Goal: Navigation & Orientation: Find specific page/section

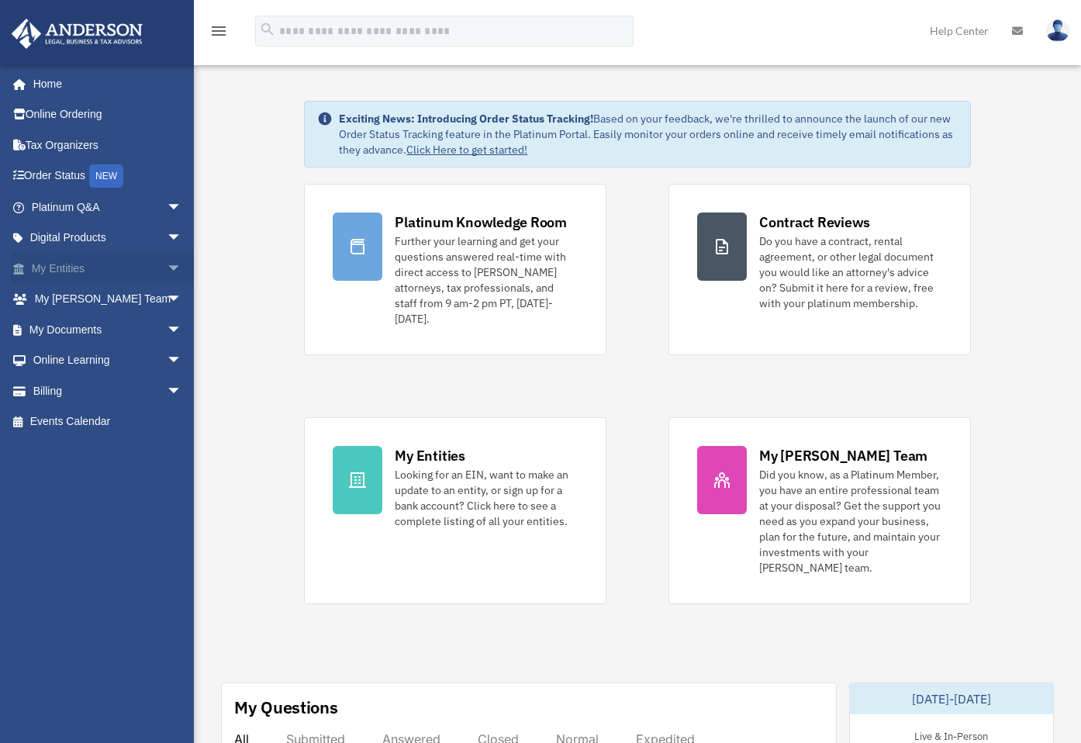
click at [102, 262] on link "My Entities arrow_drop_down" at bounding box center [108, 268] width 195 height 31
click at [167, 269] on span "arrow_drop_down" at bounding box center [182, 269] width 31 height 32
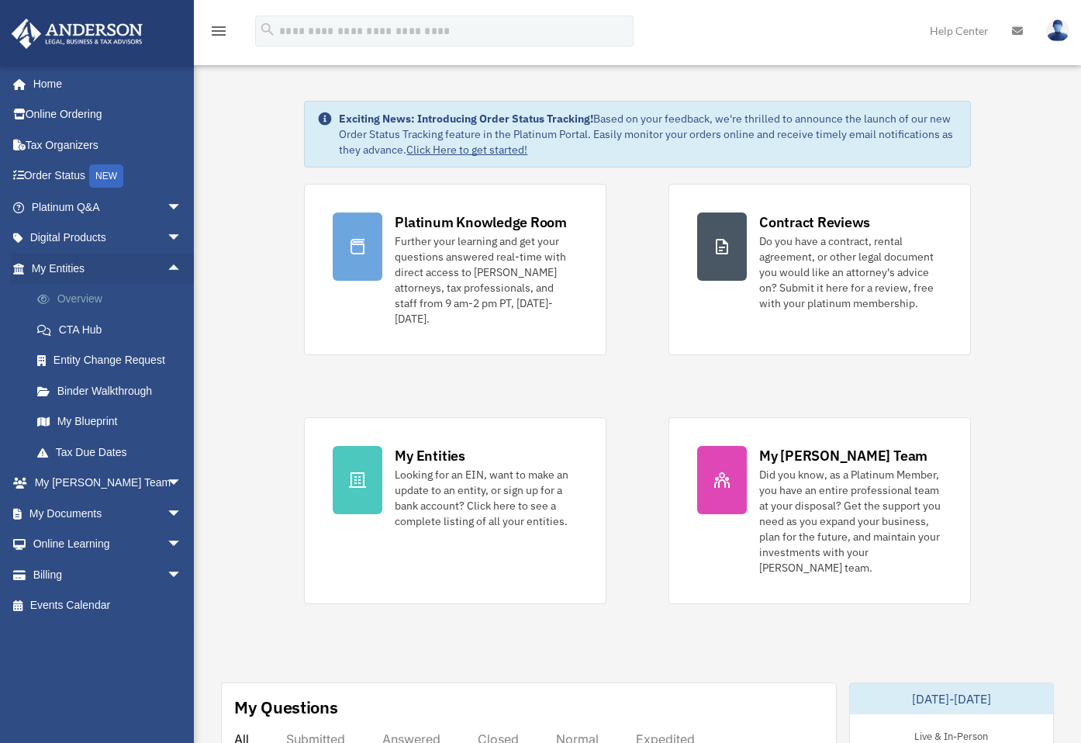
click at [76, 306] on link "Overview" at bounding box center [114, 299] width 184 height 31
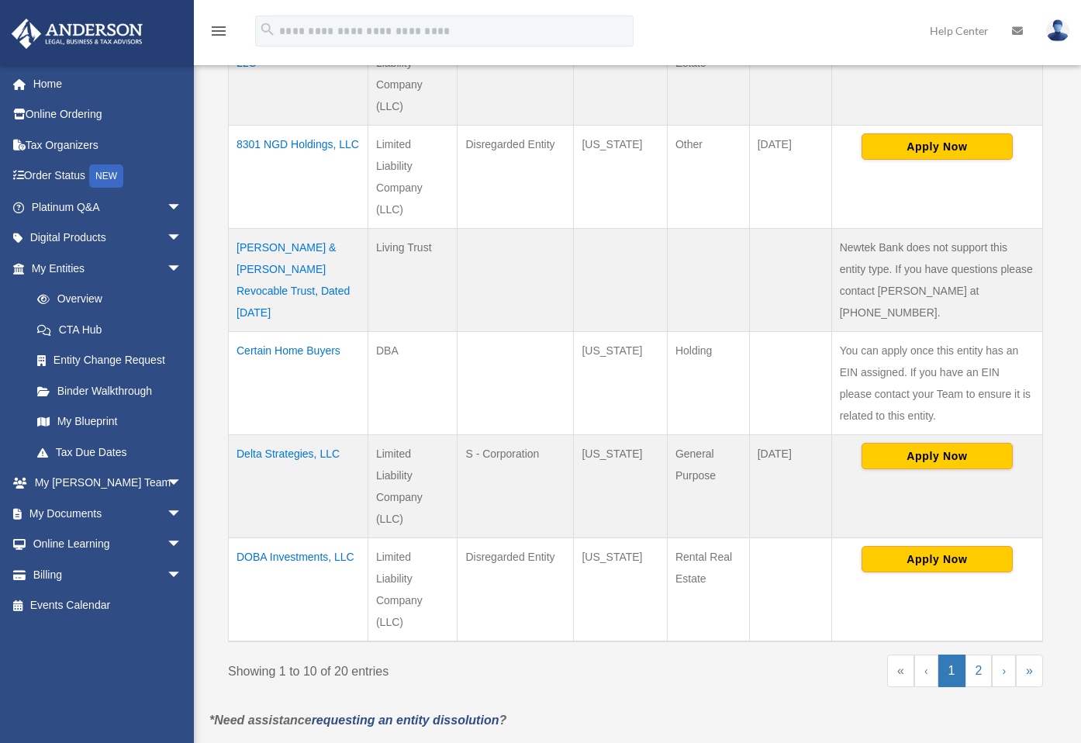
scroll to position [865, 0]
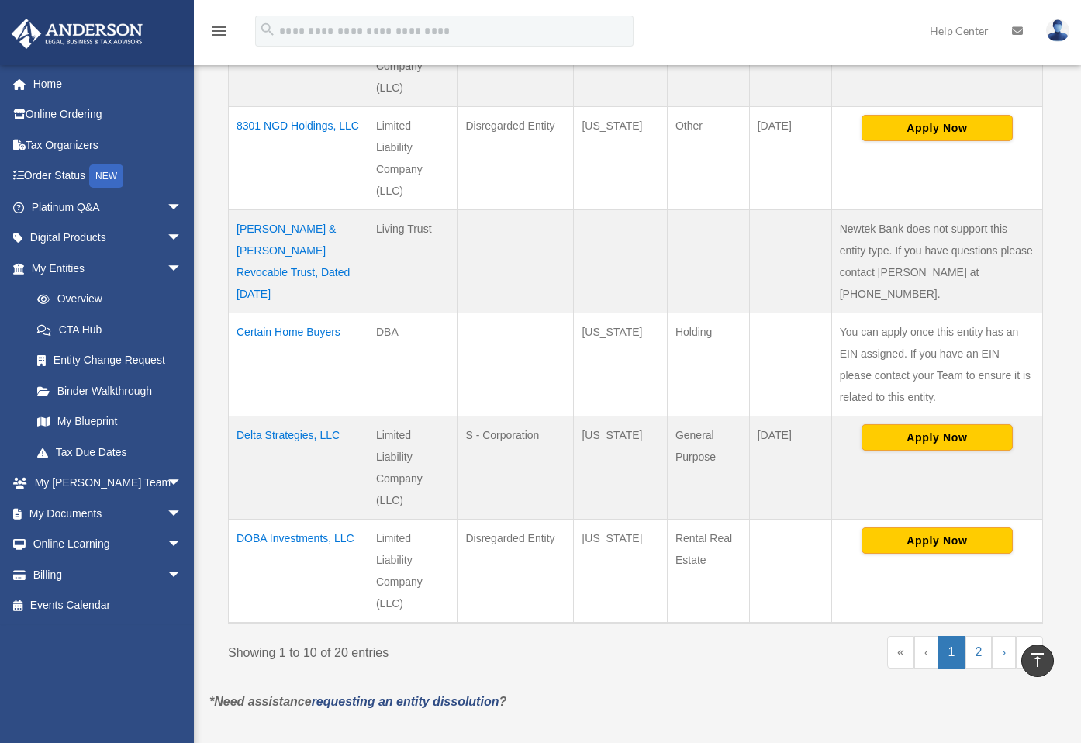
click at [328, 519] on td "DOBA Investments, LLC" at bounding box center [299, 571] width 140 height 104
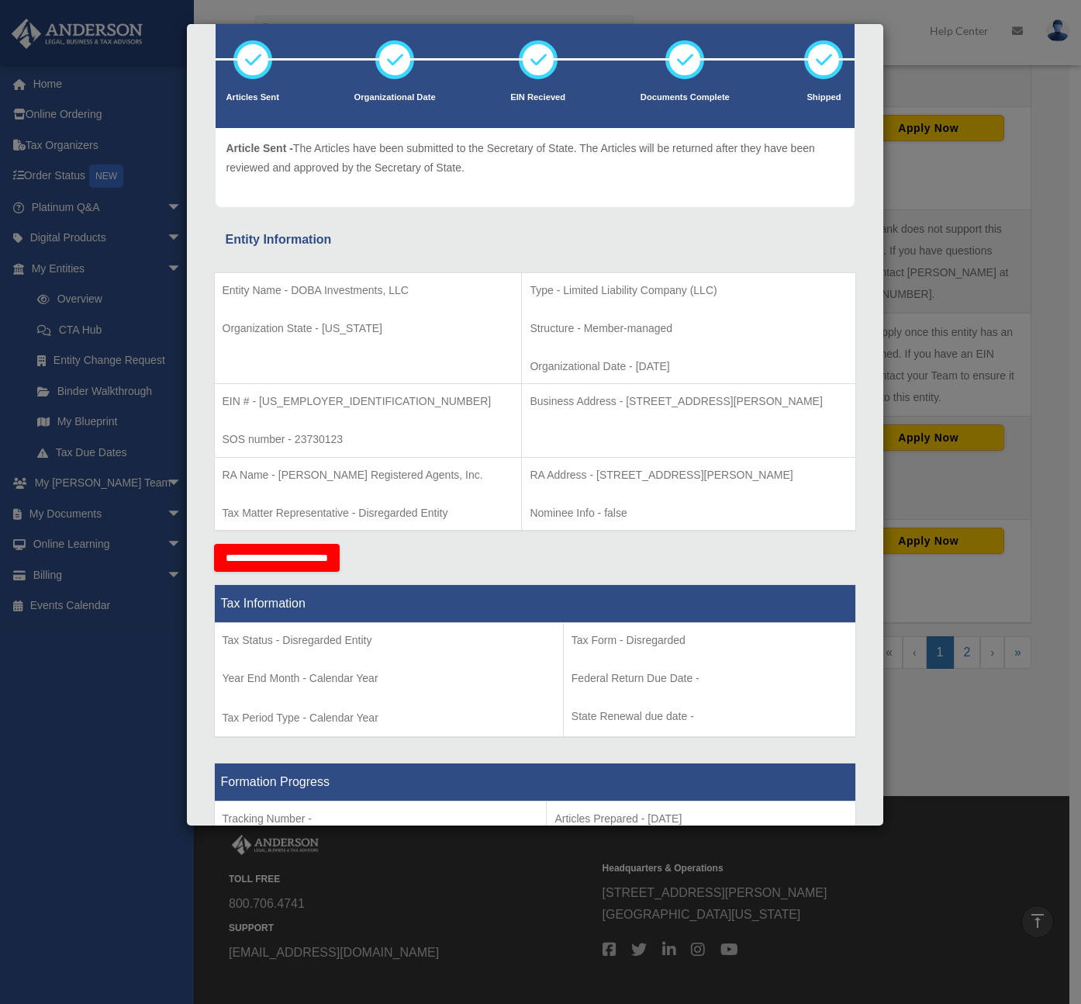
scroll to position [91, 0]
